Goal: Information Seeking & Learning: Learn about a topic

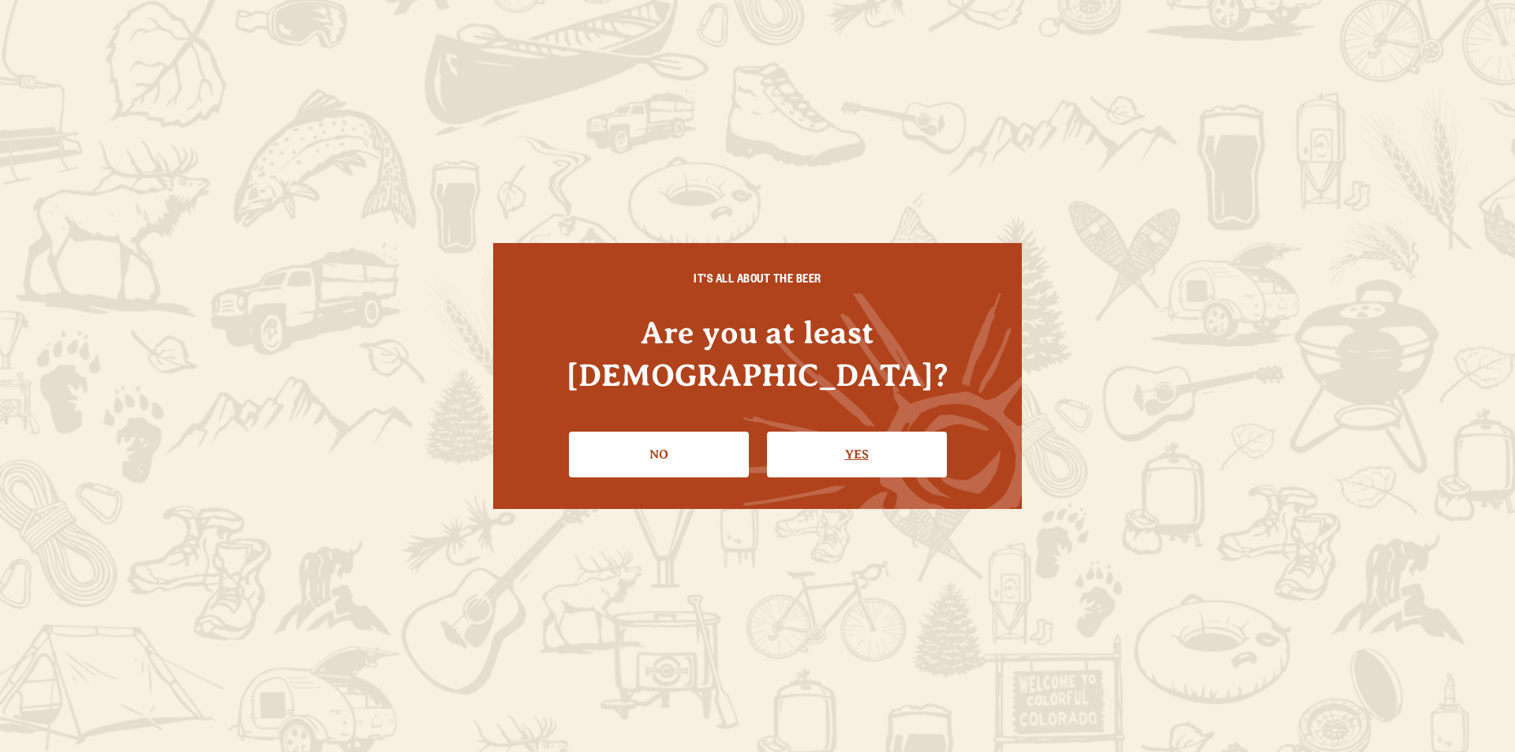
click at [825, 432] on link "Yes" at bounding box center [857, 455] width 180 height 46
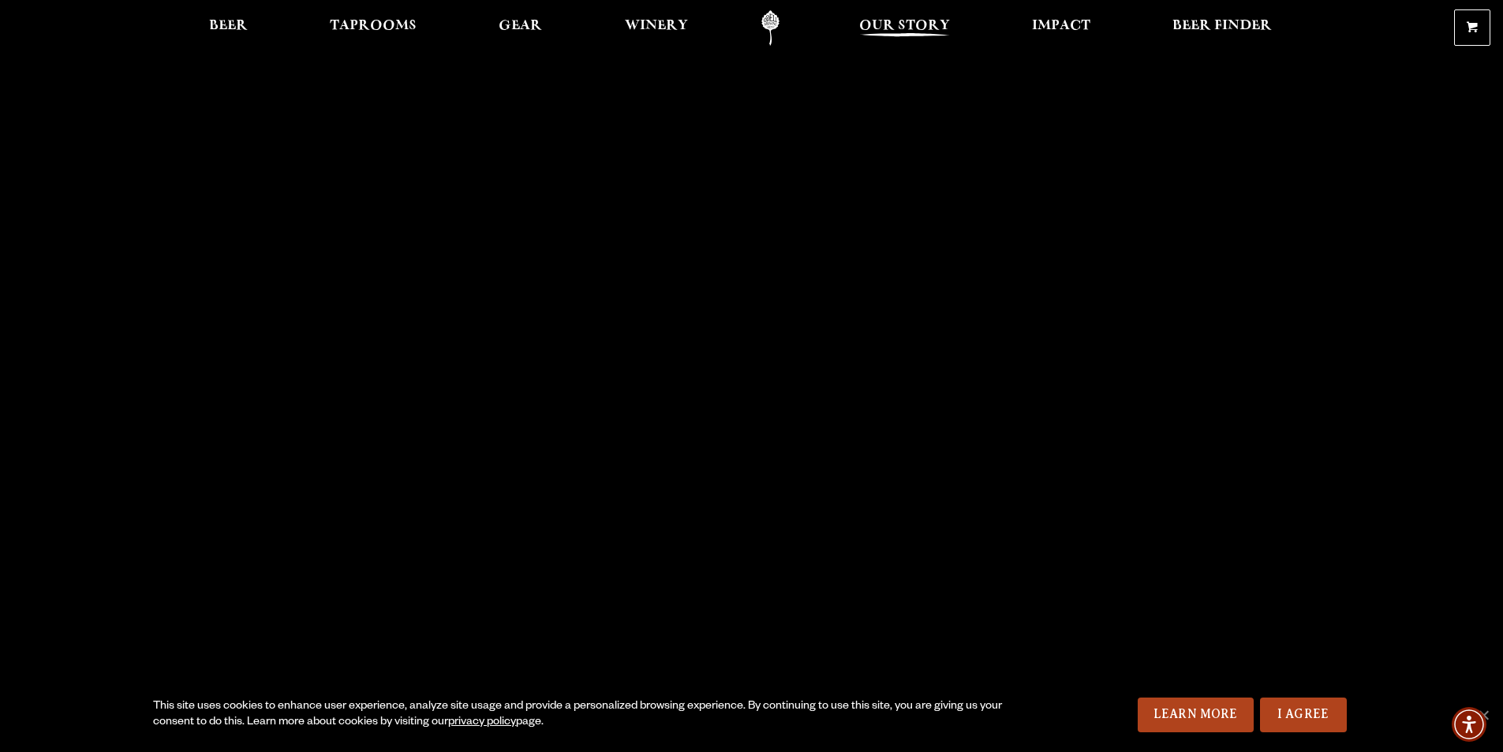
click at [903, 28] on span "Our Story" at bounding box center [904, 26] width 91 height 13
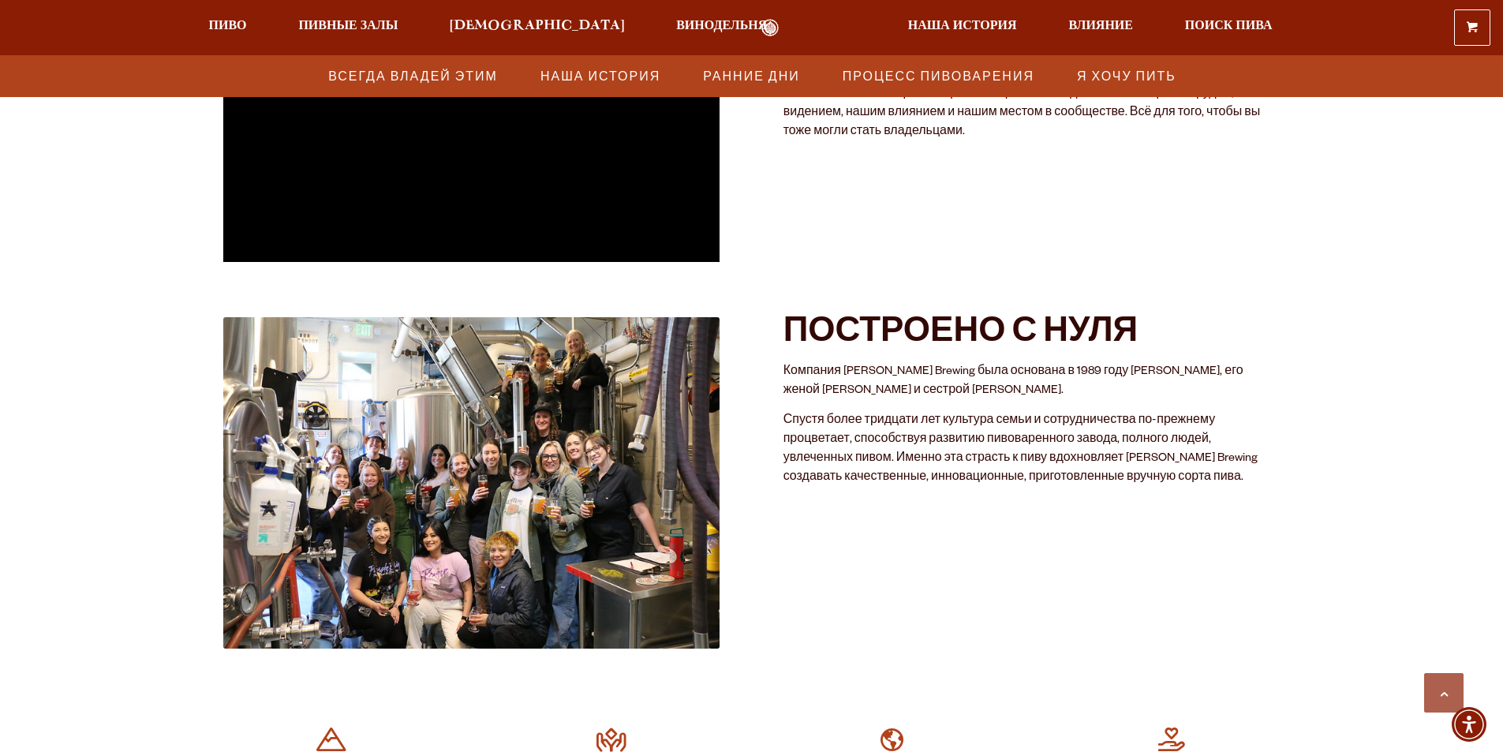
scroll to position [789, 0]
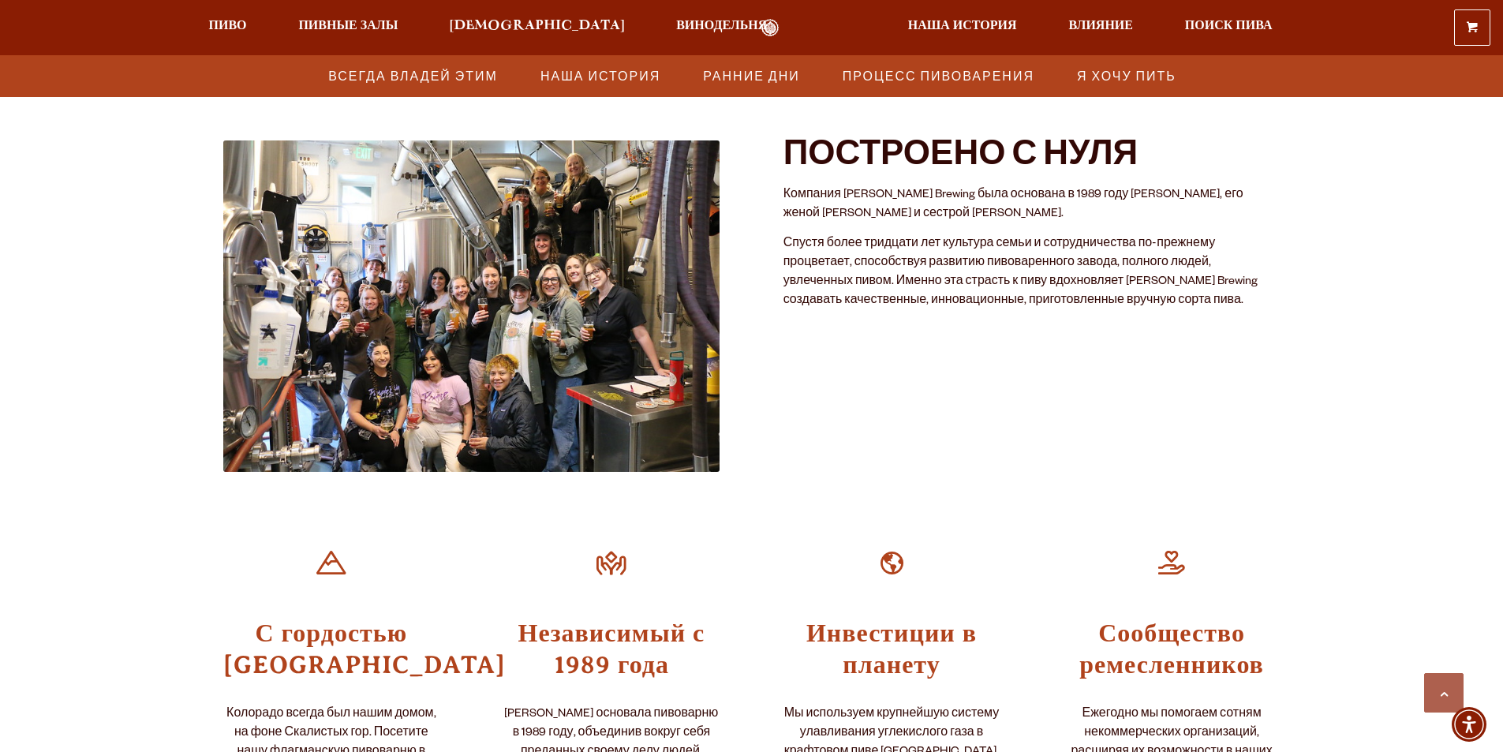
click at [416, 331] on img at bounding box center [471, 305] width 497 height 331
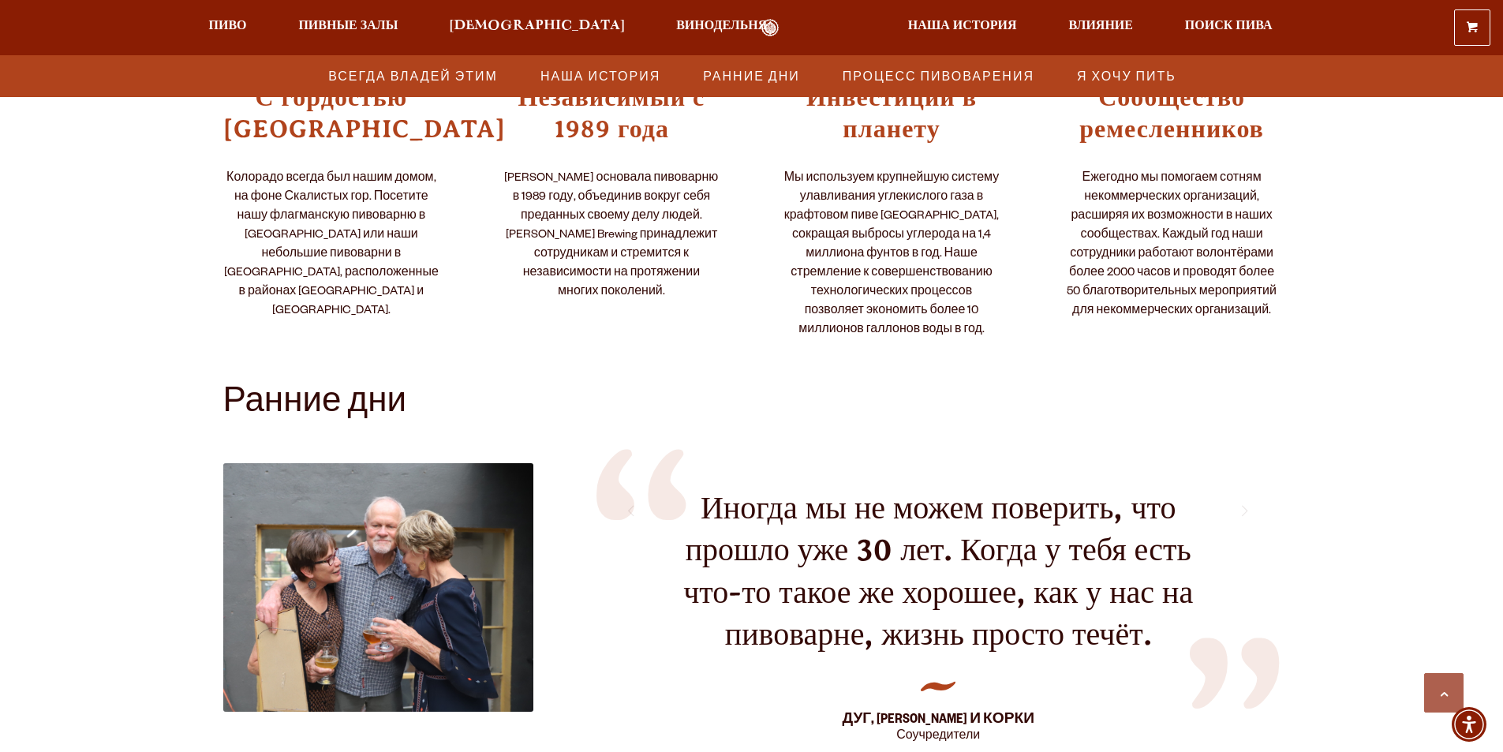
scroll to position [1499, 0]
